Goal: Transaction & Acquisition: Subscribe to service/newsletter

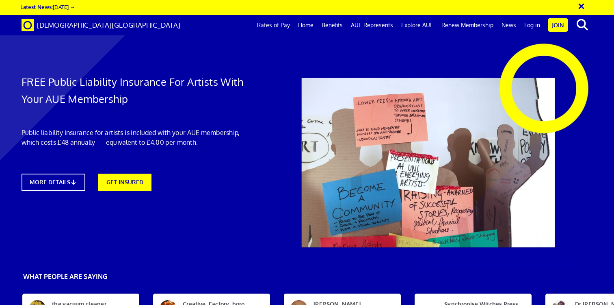
scroll to position [0, 6]
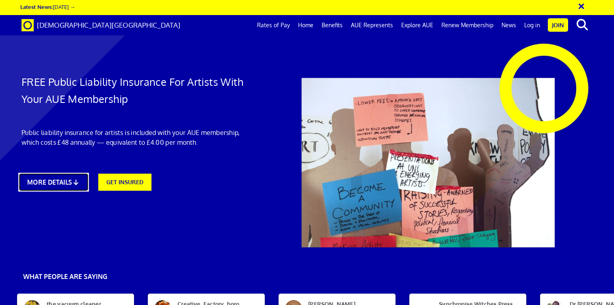
click at [76, 180] on icon at bounding box center [76, 182] width 8 height 6
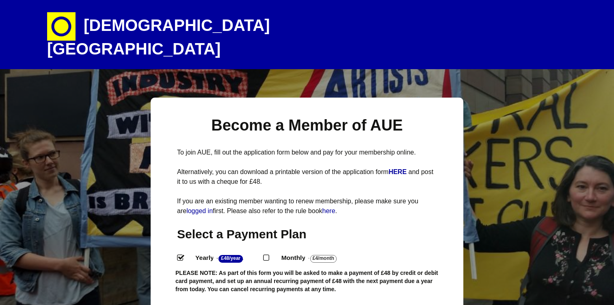
select select
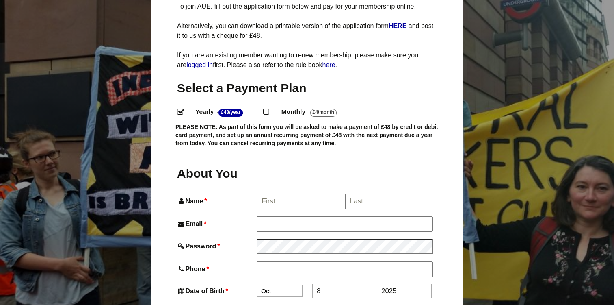
scroll to position [149, 0]
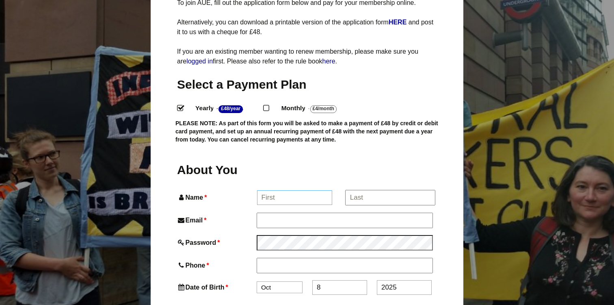
click at [284, 190] on input "Name *" at bounding box center [295, 197] width 76 height 15
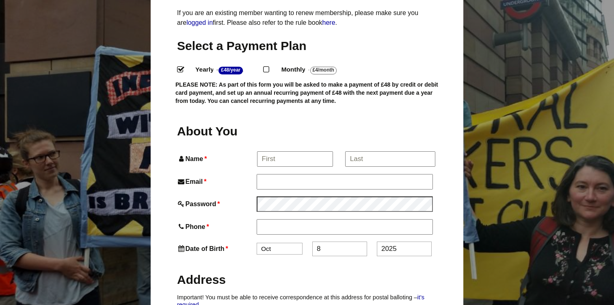
scroll to position [213, 0]
